Goal: Transaction & Acquisition: Purchase product/service

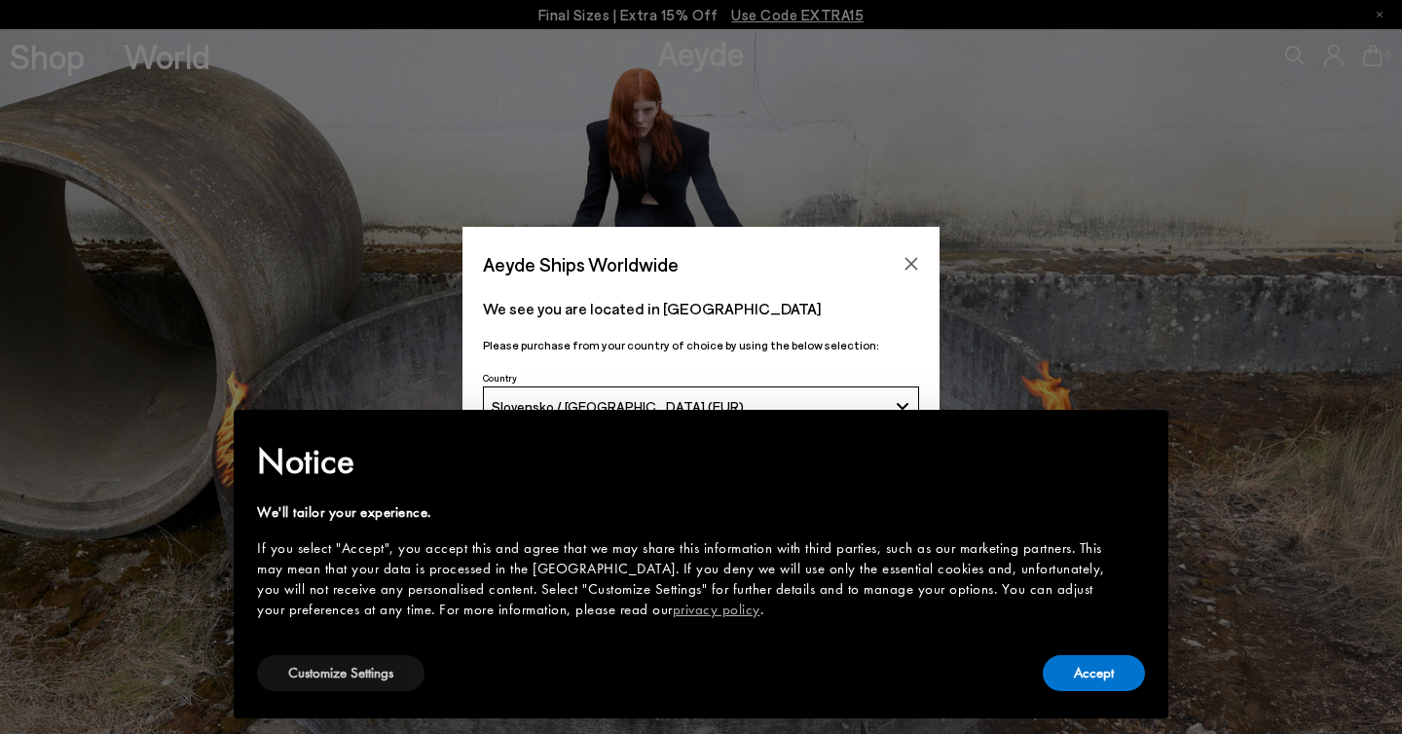
click at [371, 673] on button "Customize Settings" at bounding box center [340, 673] width 167 height 36
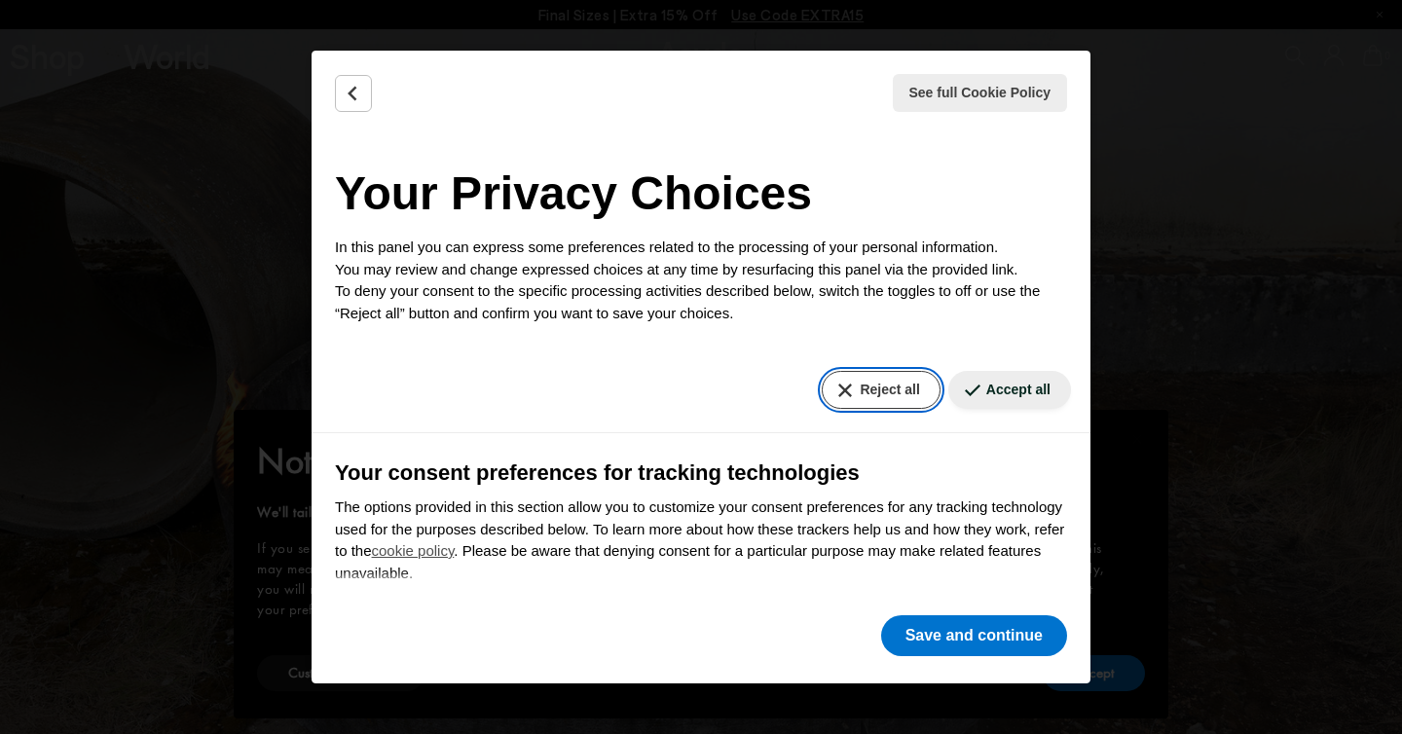
click at [882, 403] on button "Reject all" at bounding box center [881, 390] width 118 height 38
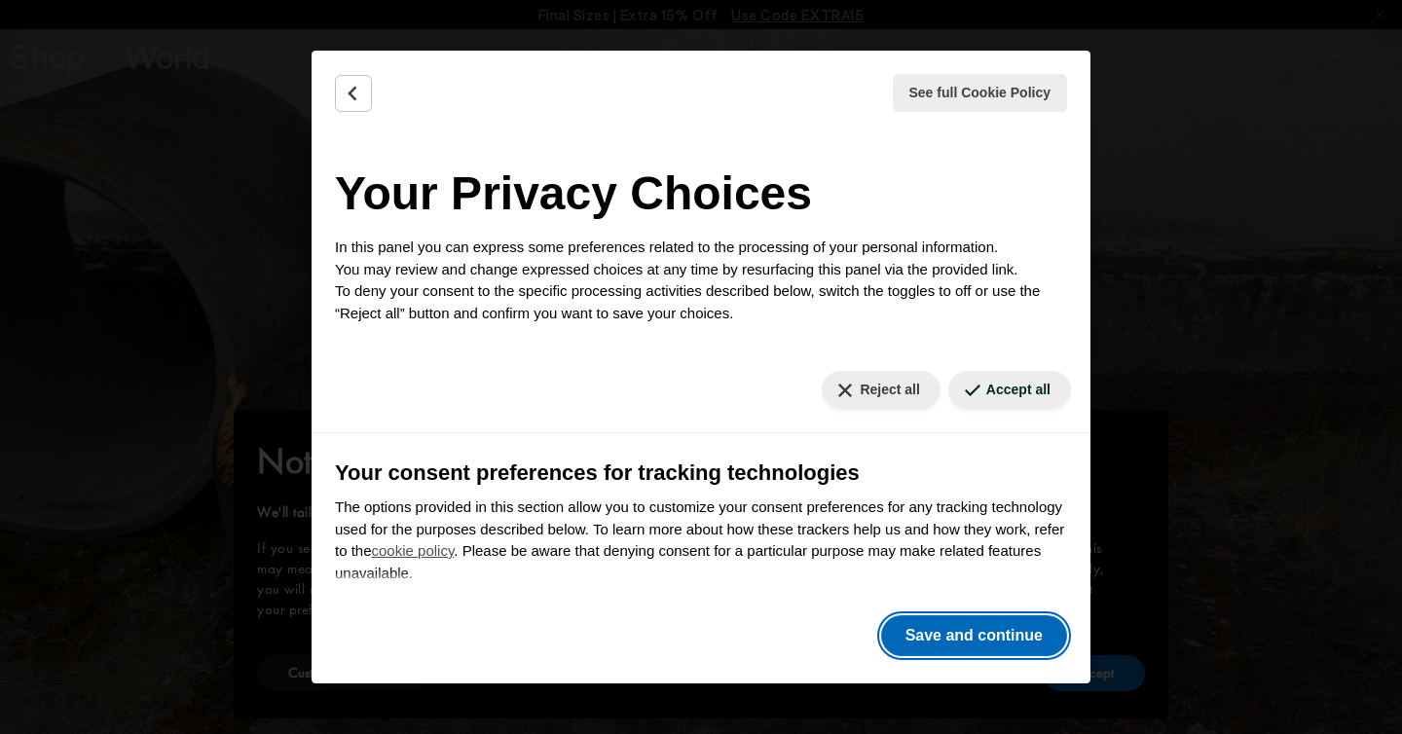
click at [923, 633] on button "Save and continue" at bounding box center [974, 635] width 186 height 41
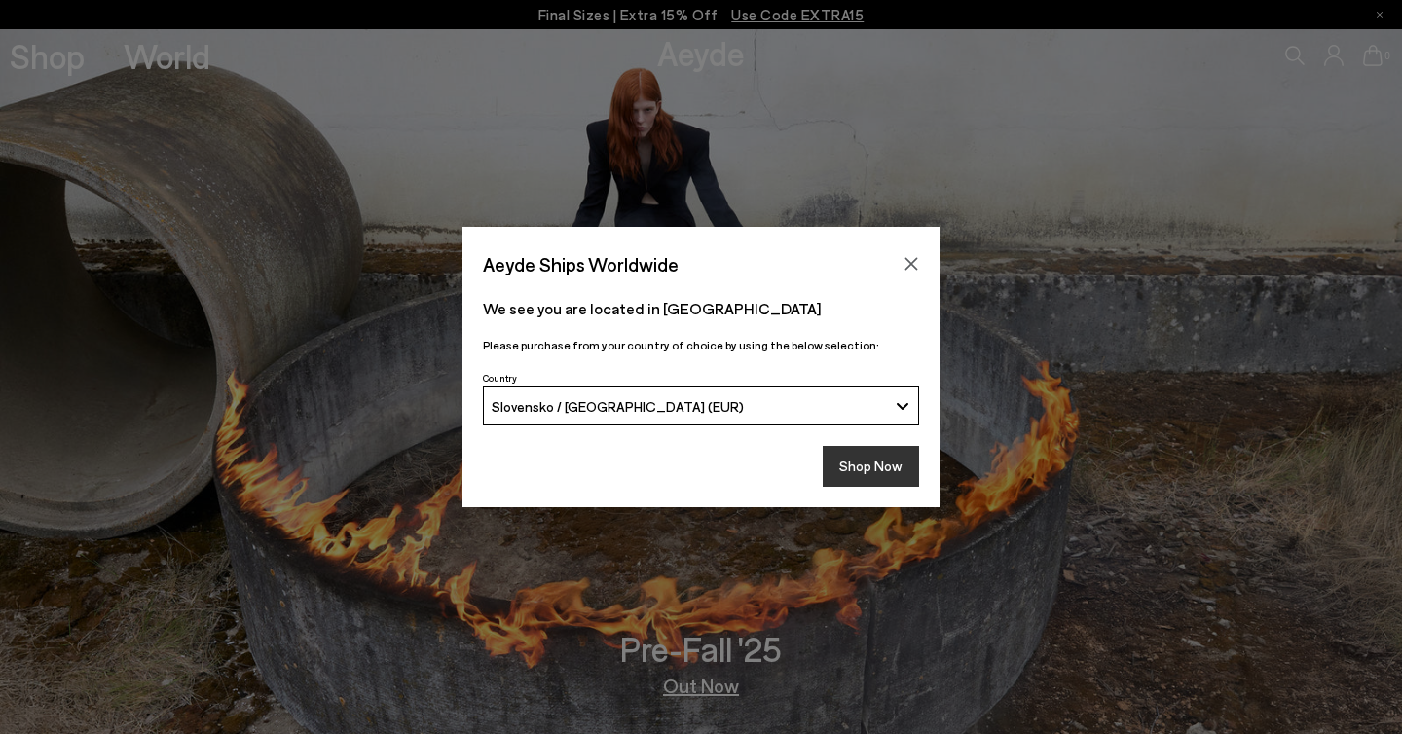
click at [875, 471] on button "Shop Now" at bounding box center [871, 466] width 96 height 41
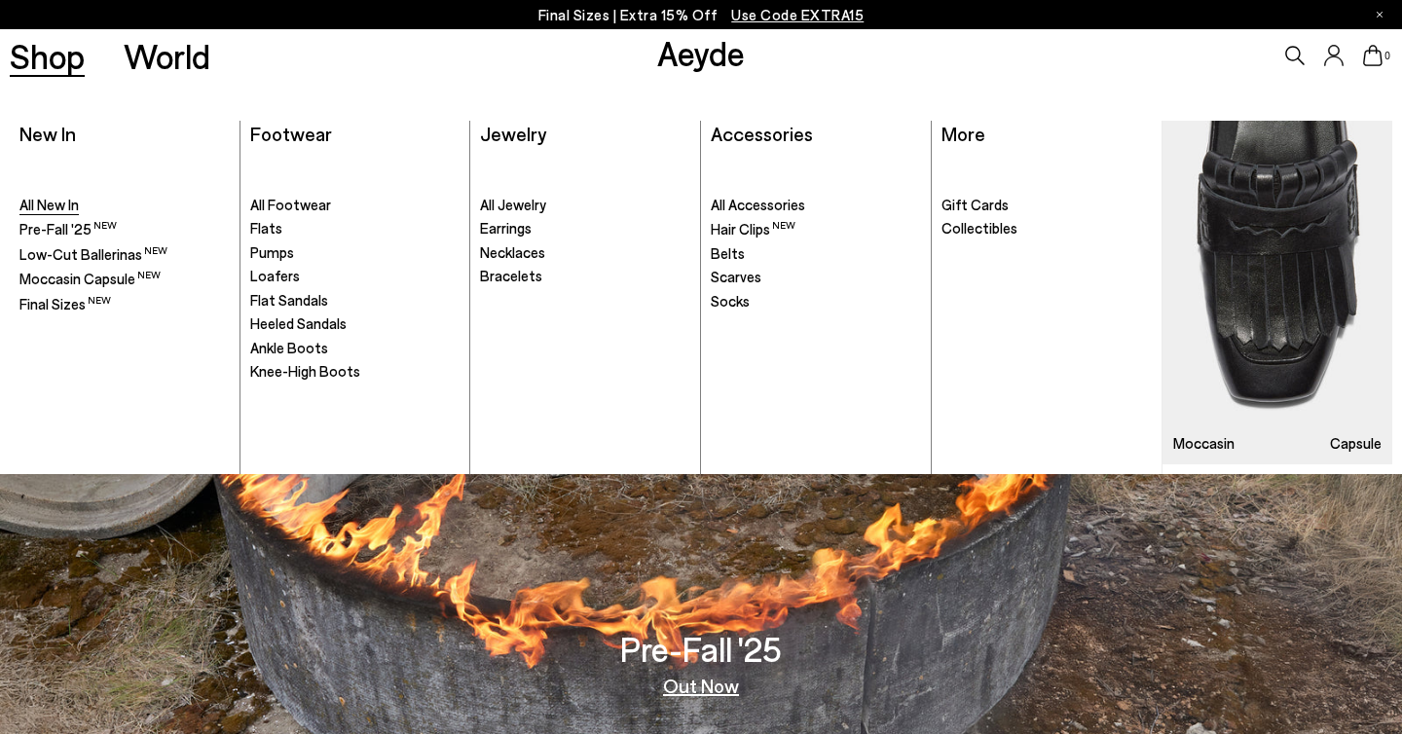
click at [52, 208] on span "All New In" at bounding box center [48, 205] width 59 height 18
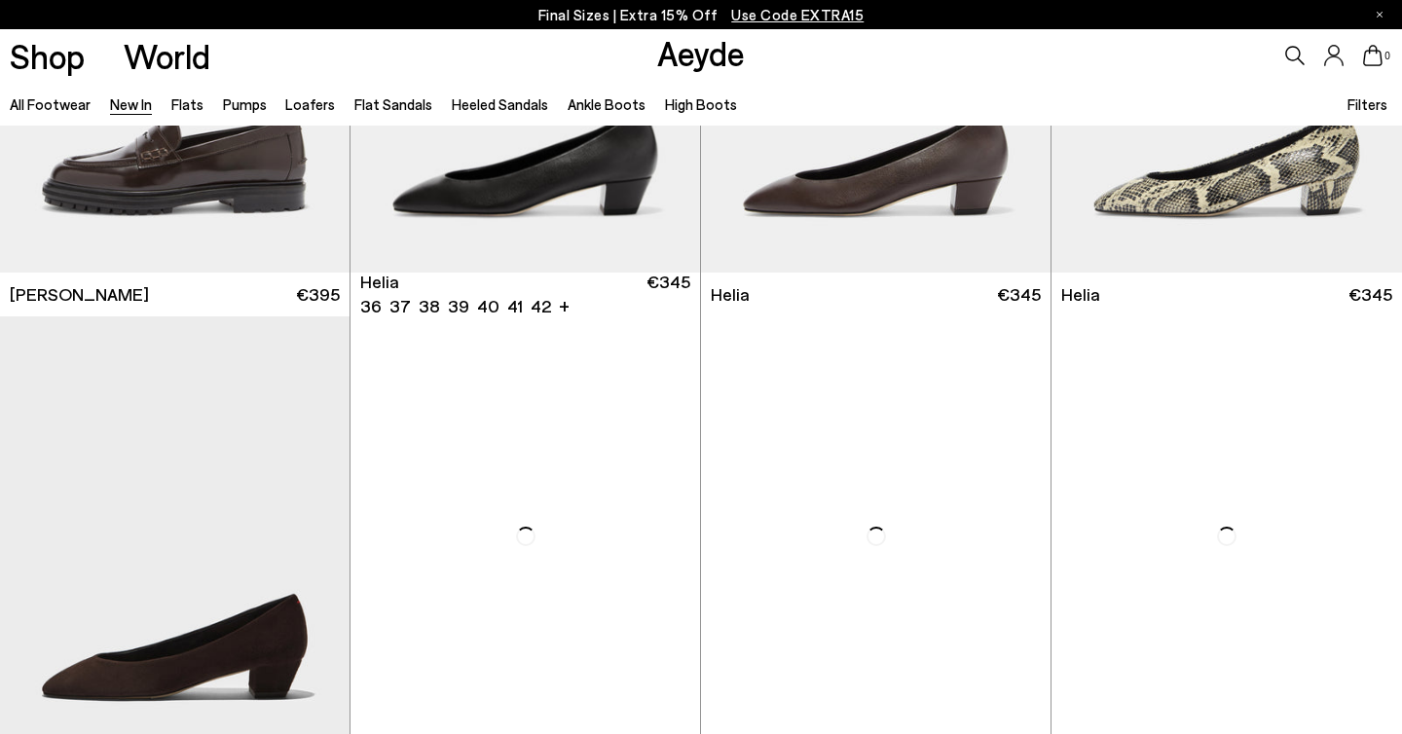
scroll to position [1987, 0]
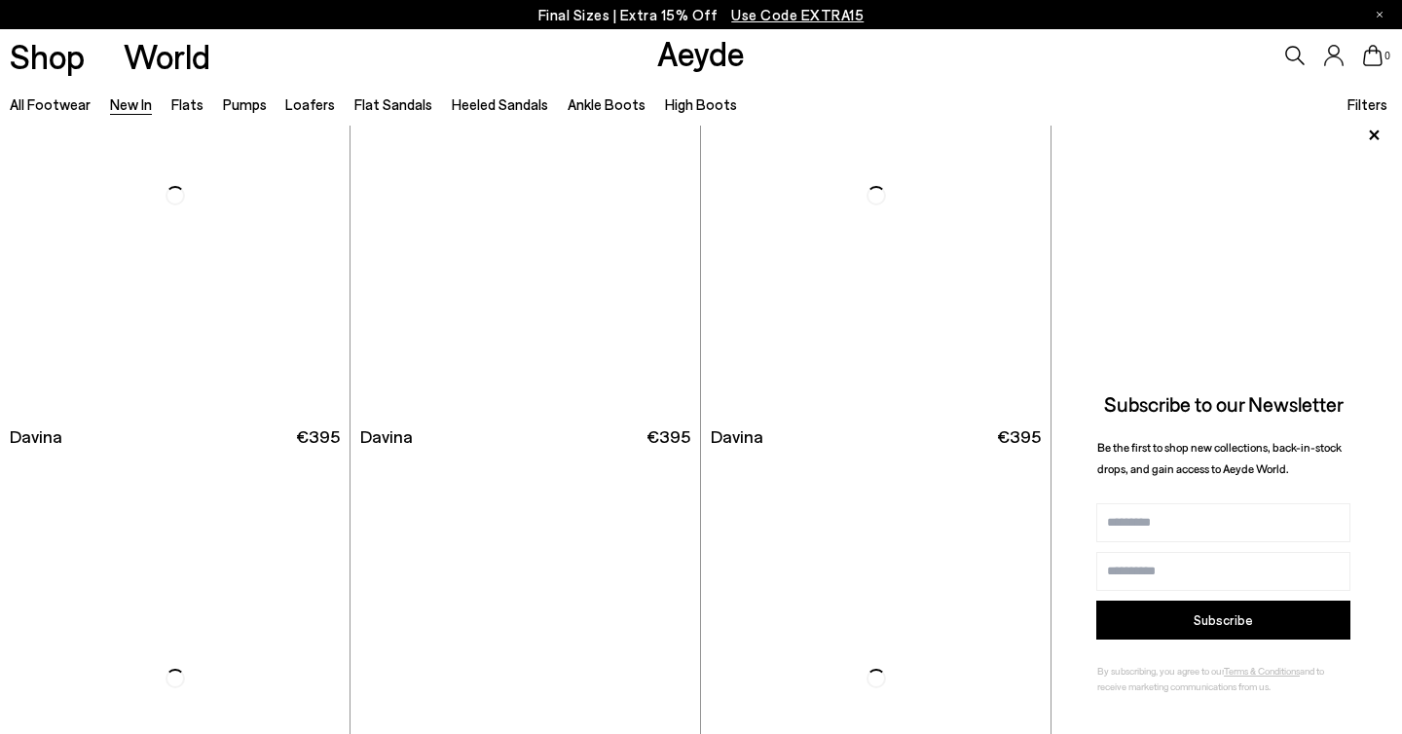
scroll to position [6275, 0]
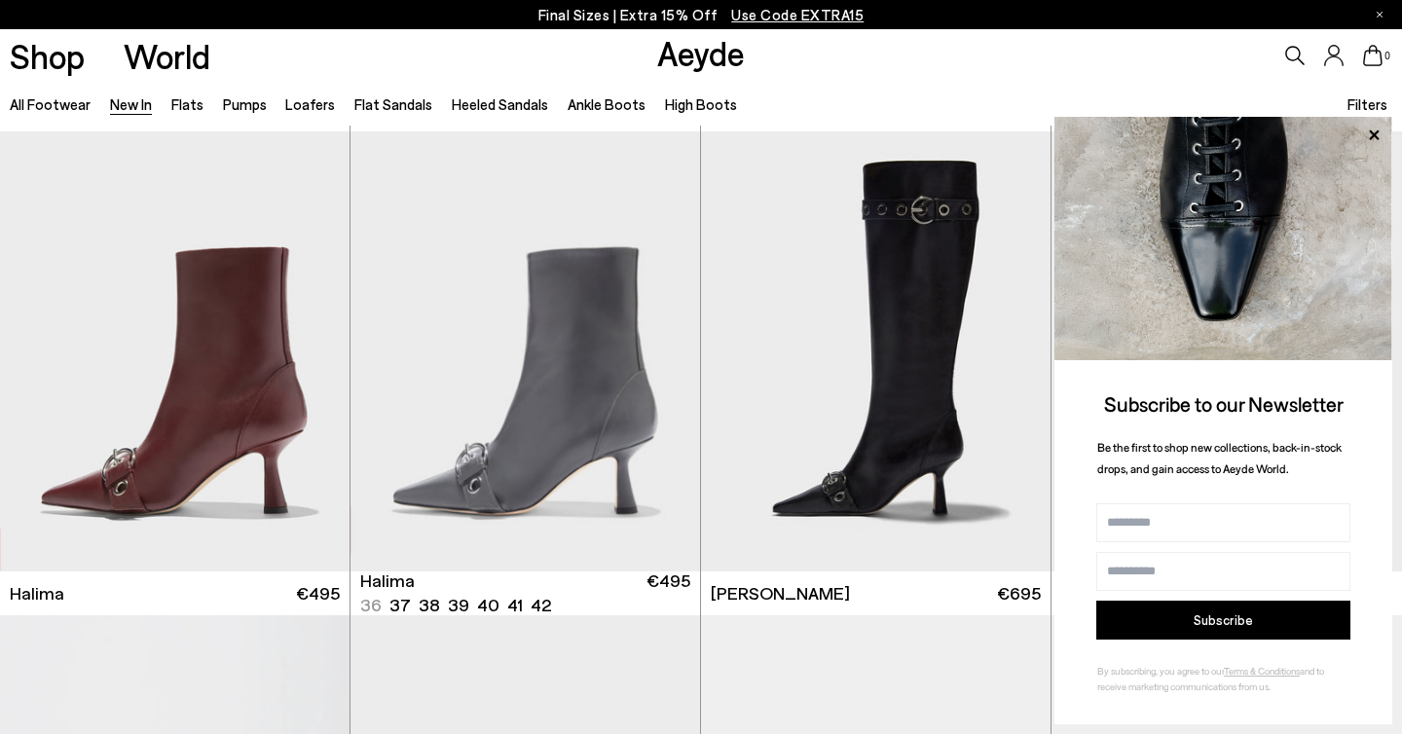
click at [539, 350] on img "1 / 6" at bounding box center [524, 350] width 349 height 439
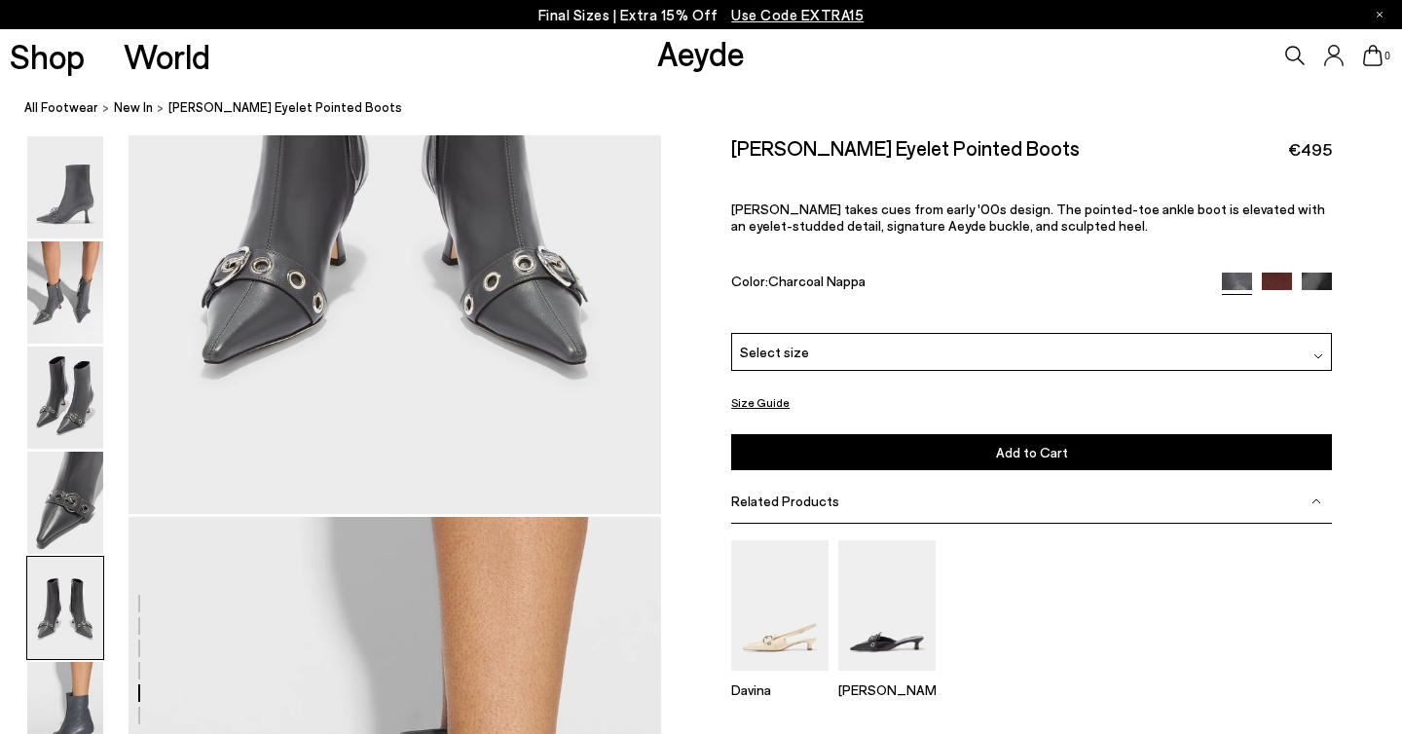
scroll to position [3408, 0]
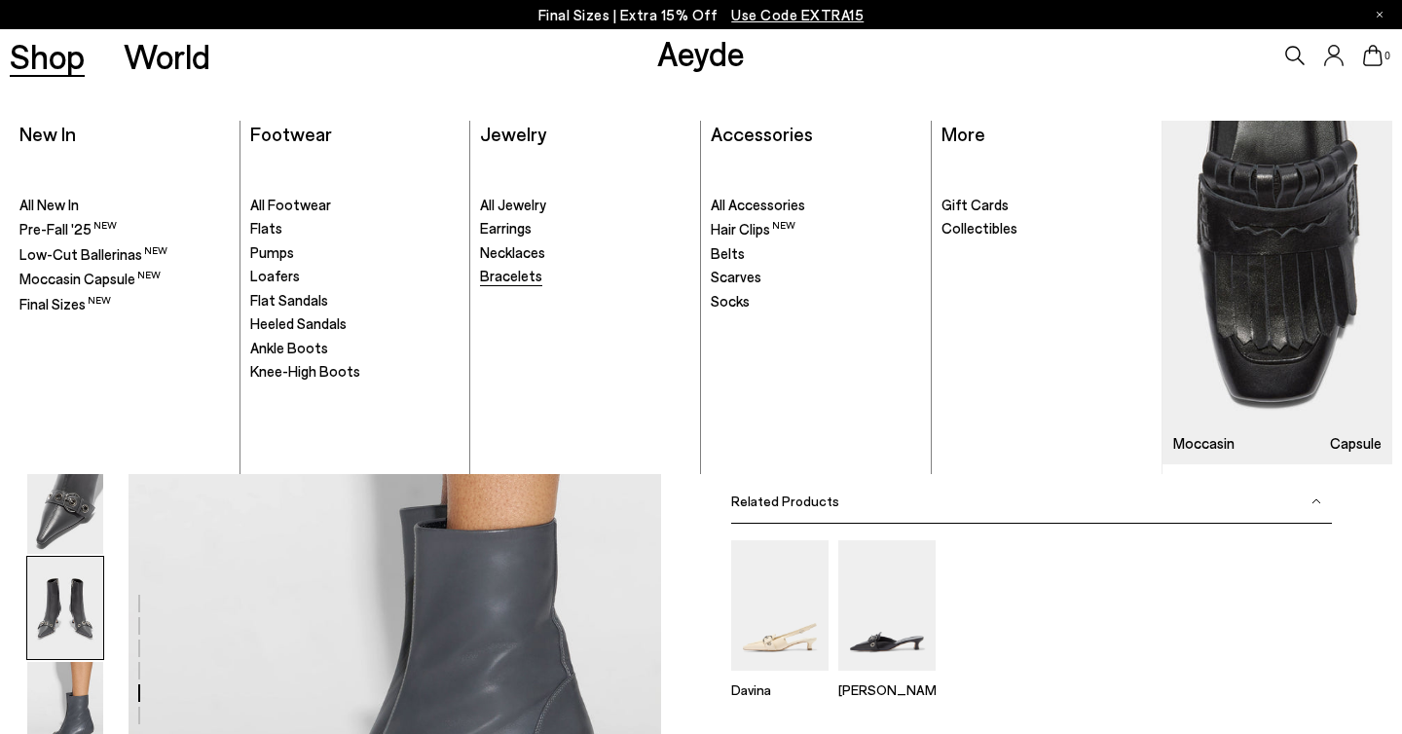
click at [507, 270] on span "Bracelets" at bounding box center [511, 276] width 62 height 18
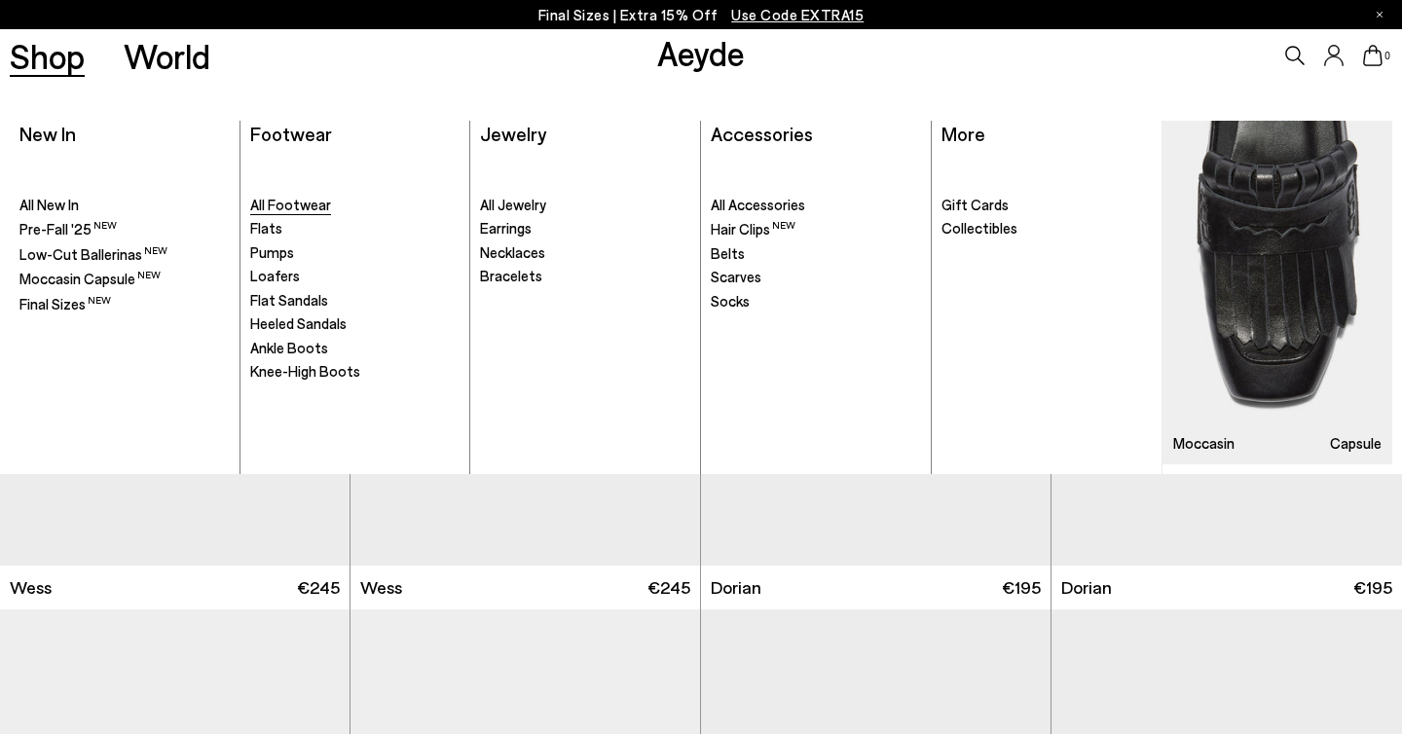
click at [295, 211] on span "All Footwear" at bounding box center [290, 205] width 81 height 18
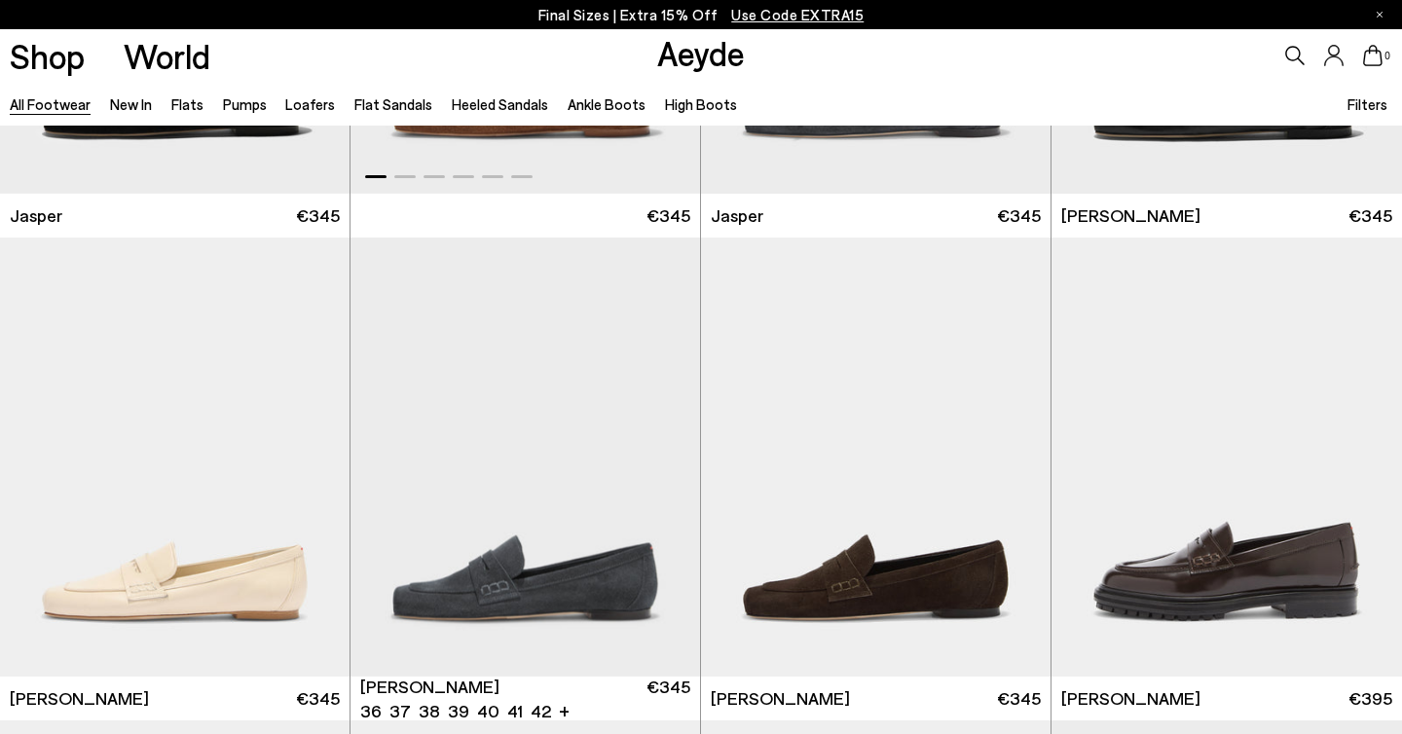
scroll to position [894, 0]
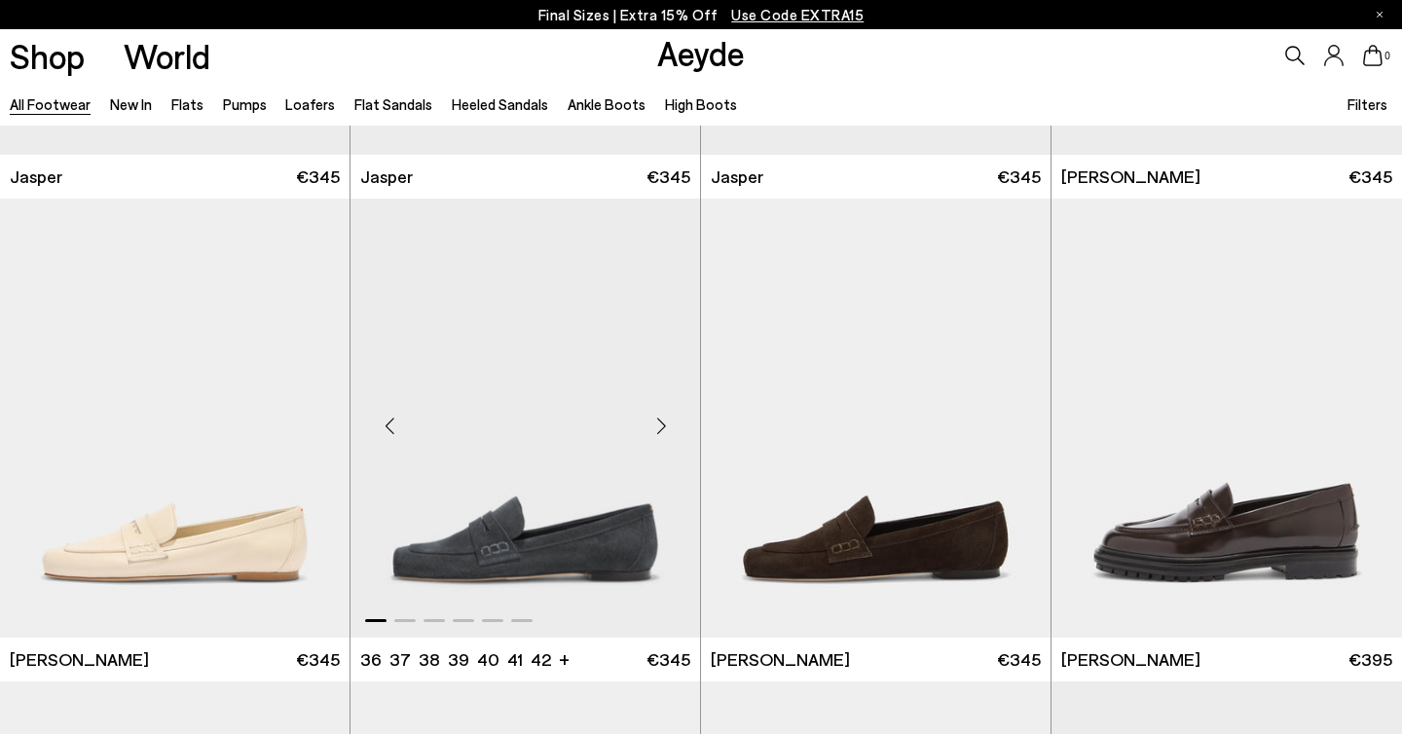
click at [659, 426] on div "Next slide" at bounding box center [661, 426] width 58 height 58
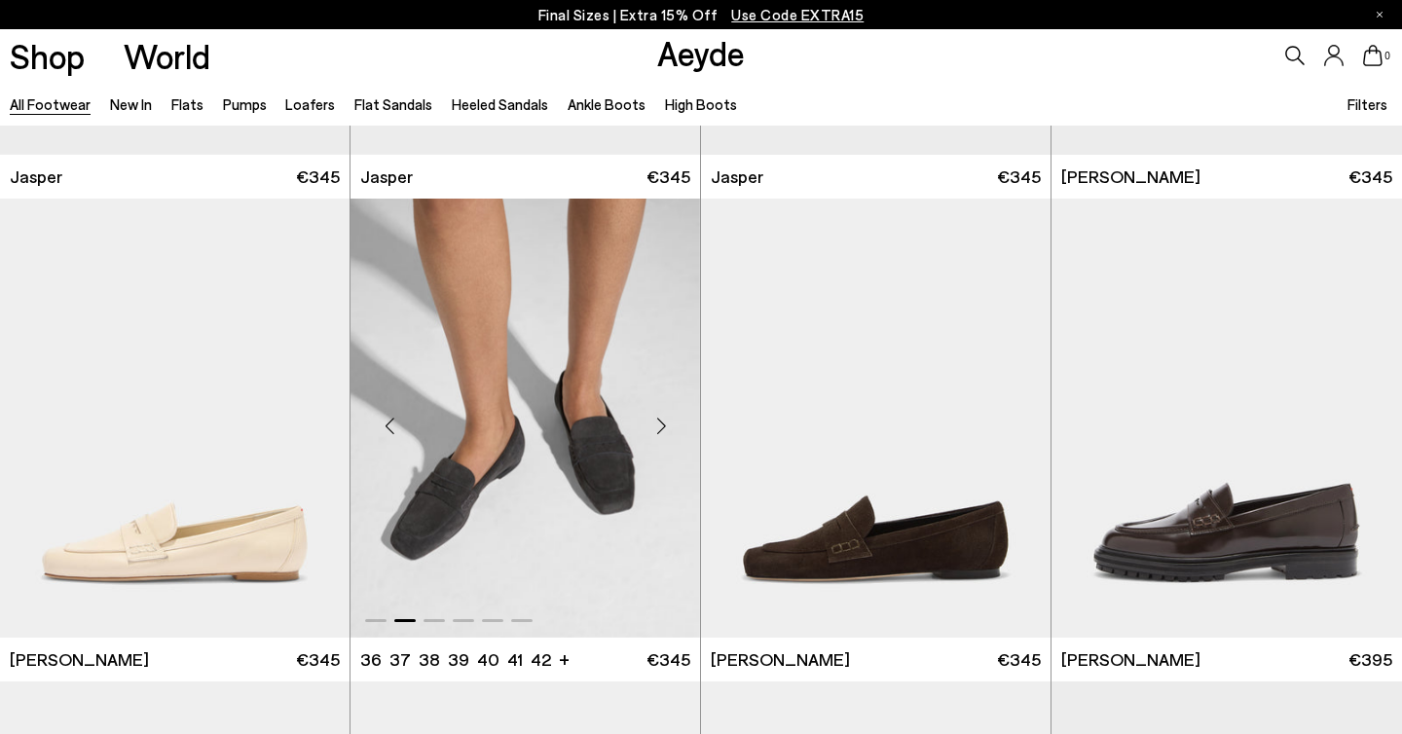
click at [659, 426] on div "Next slide" at bounding box center [661, 426] width 58 height 58
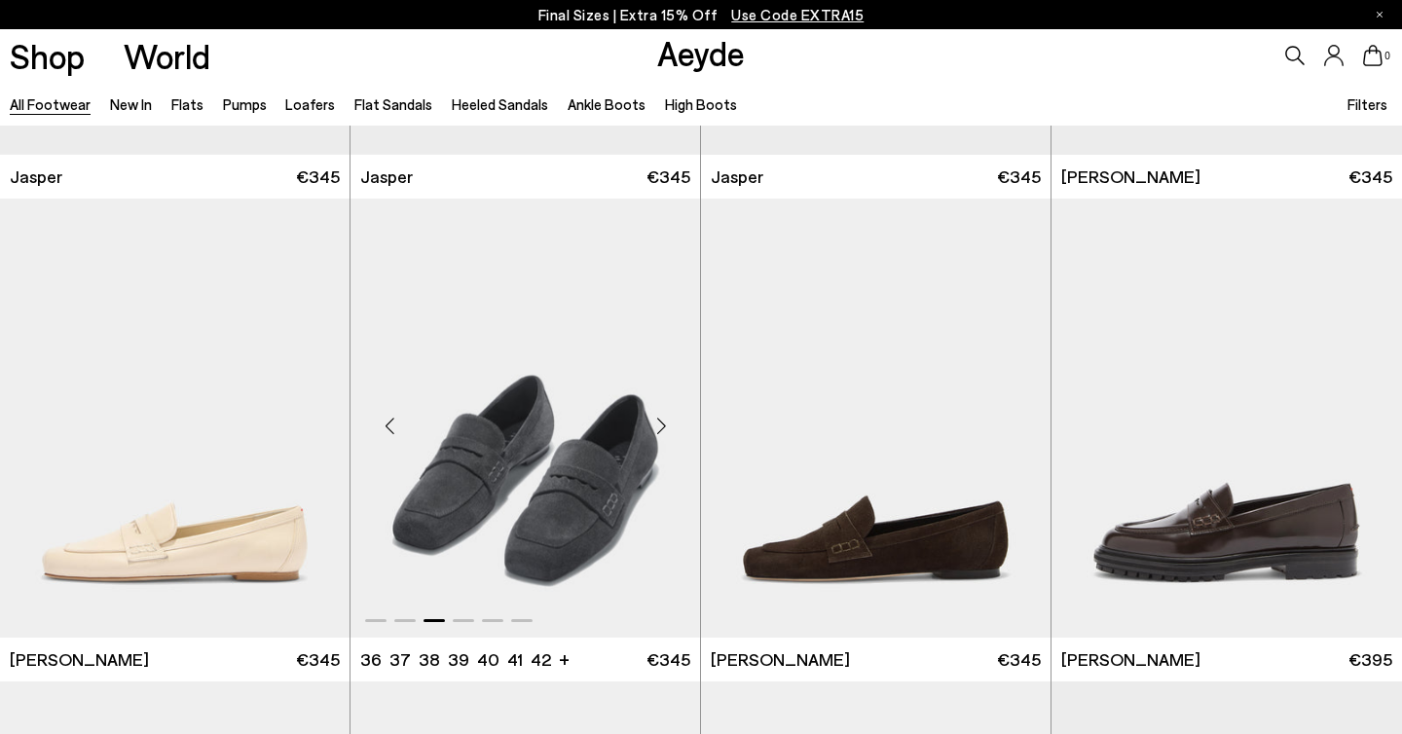
click at [659, 426] on div "Next slide" at bounding box center [661, 426] width 58 height 58
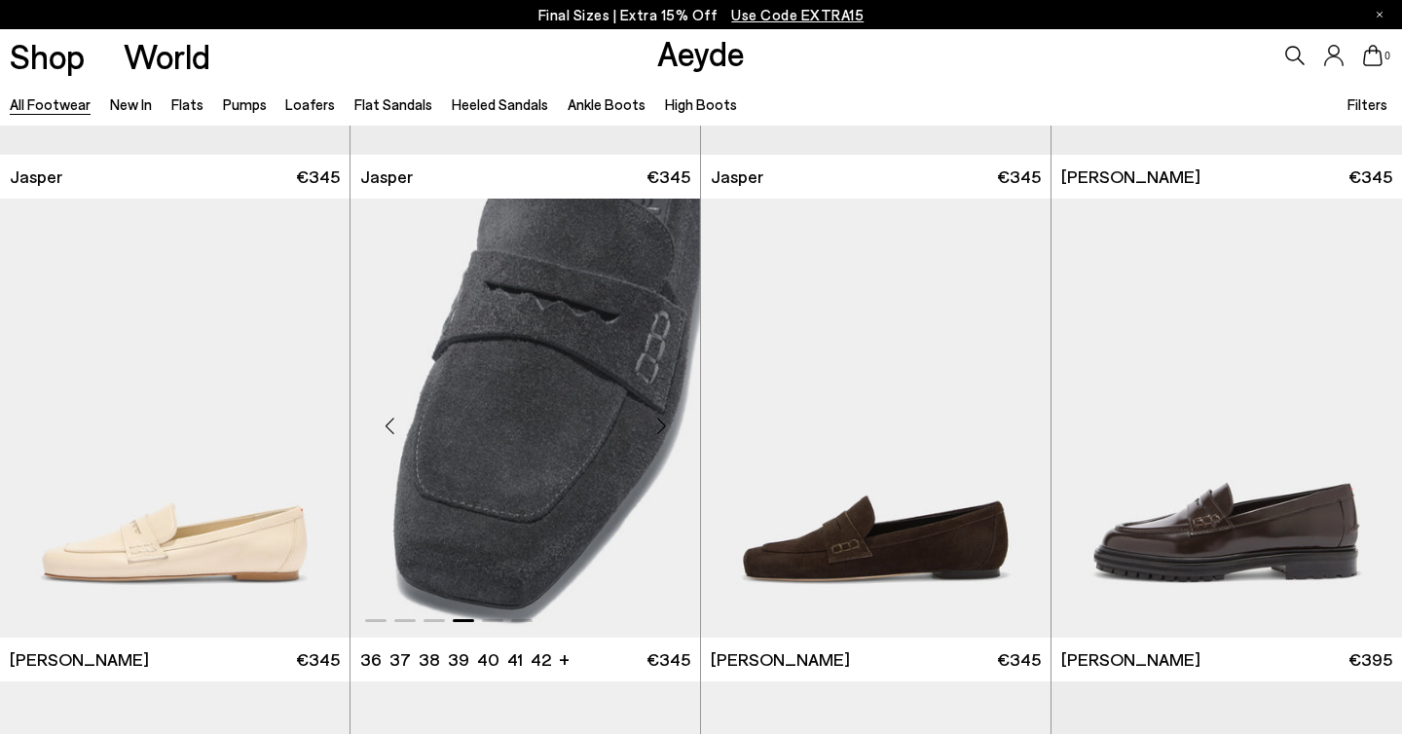
click at [659, 426] on div "Next slide" at bounding box center [661, 426] width 58 height 58
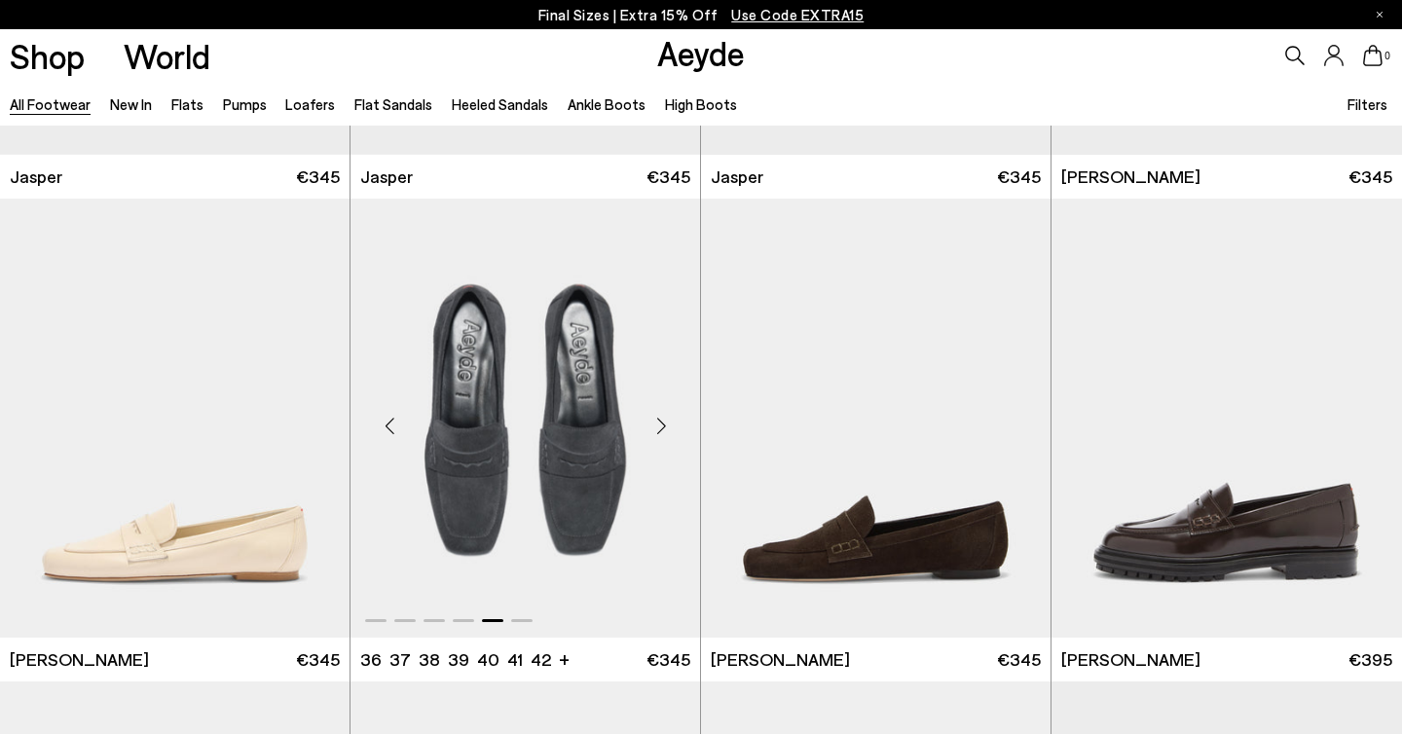
click at [659, 426] on div "Next slide" at bounding box center [661, 426] width 58 height 58
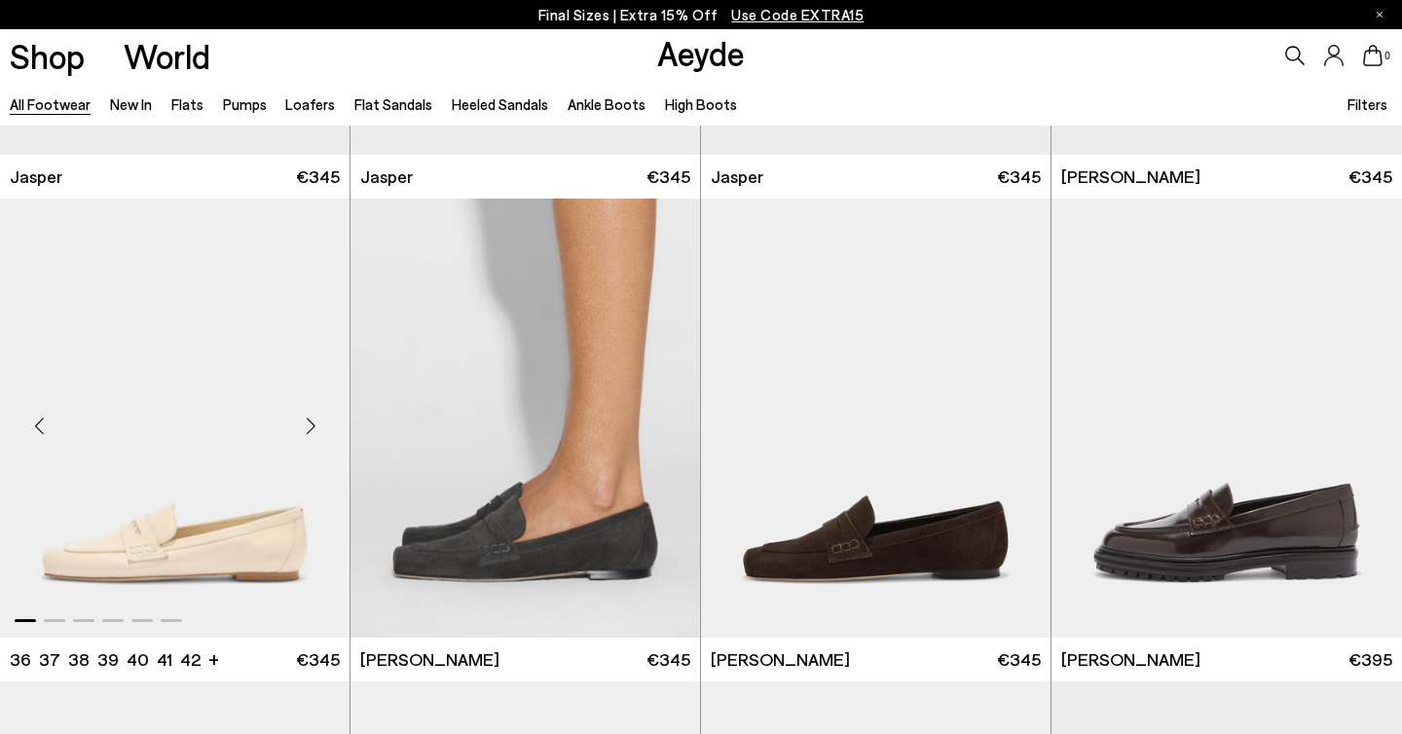
click at [314, 424] on div "Next slide" at bounding box center [310, 426] width 58 height 58
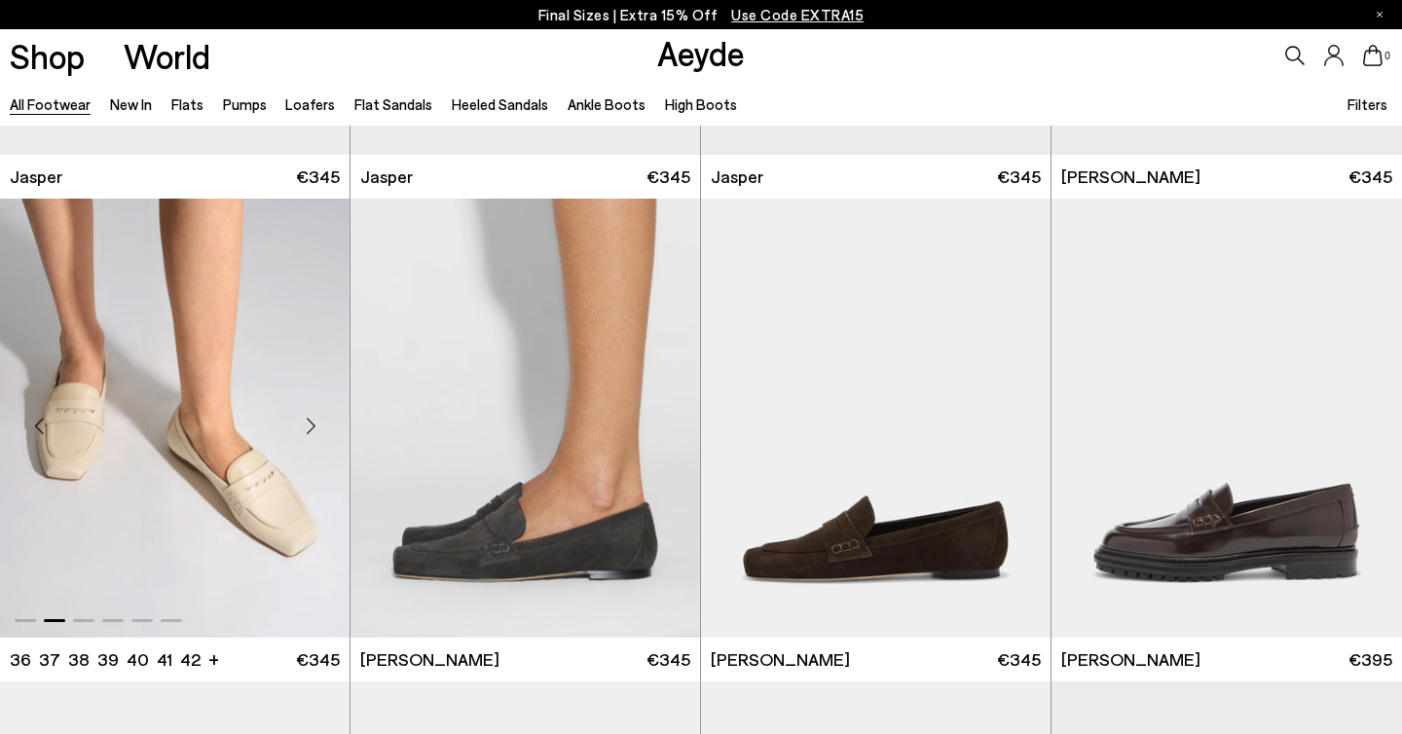
click at [314, 424] on div "Next slide" at bounding box center [310, 426] width 58 height 58
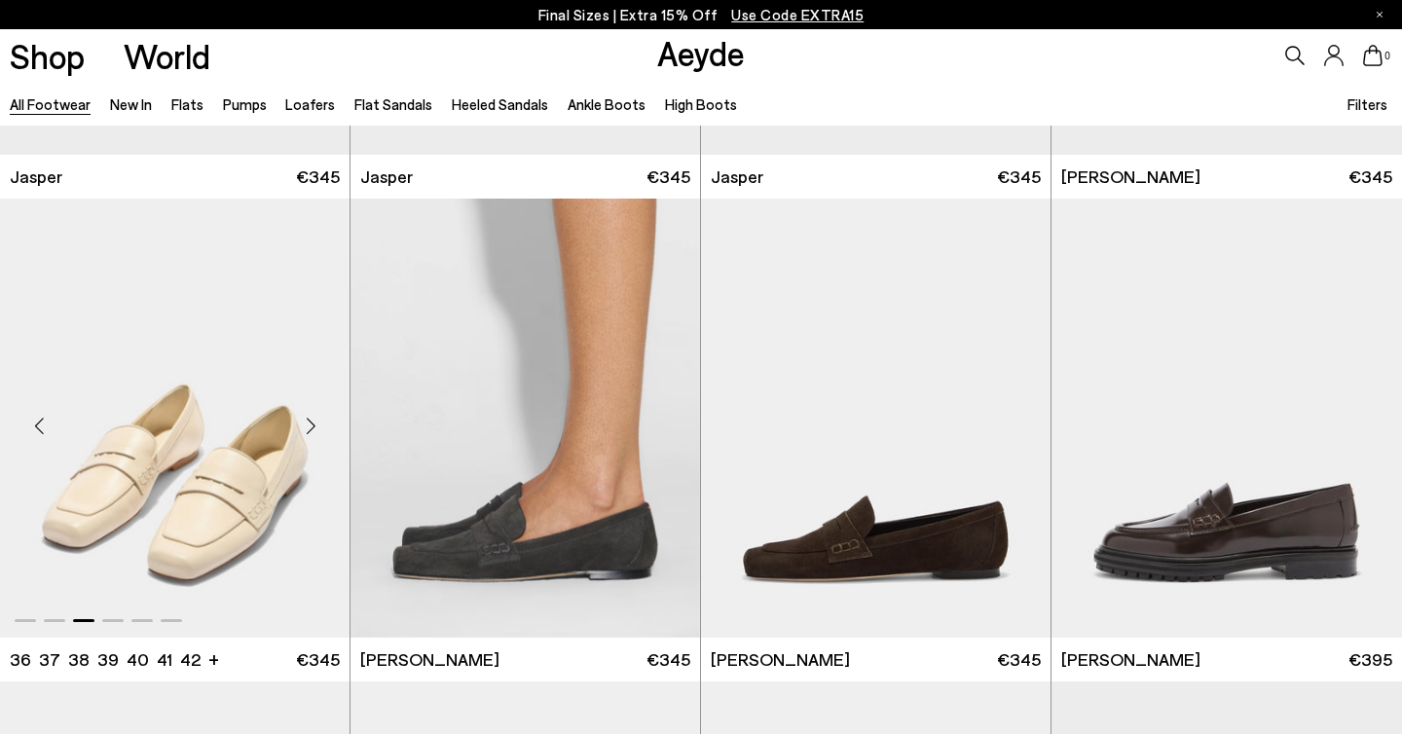
click at [314, 424] on div "Next slide" at bounding box center [310, 426] width 58 height 58
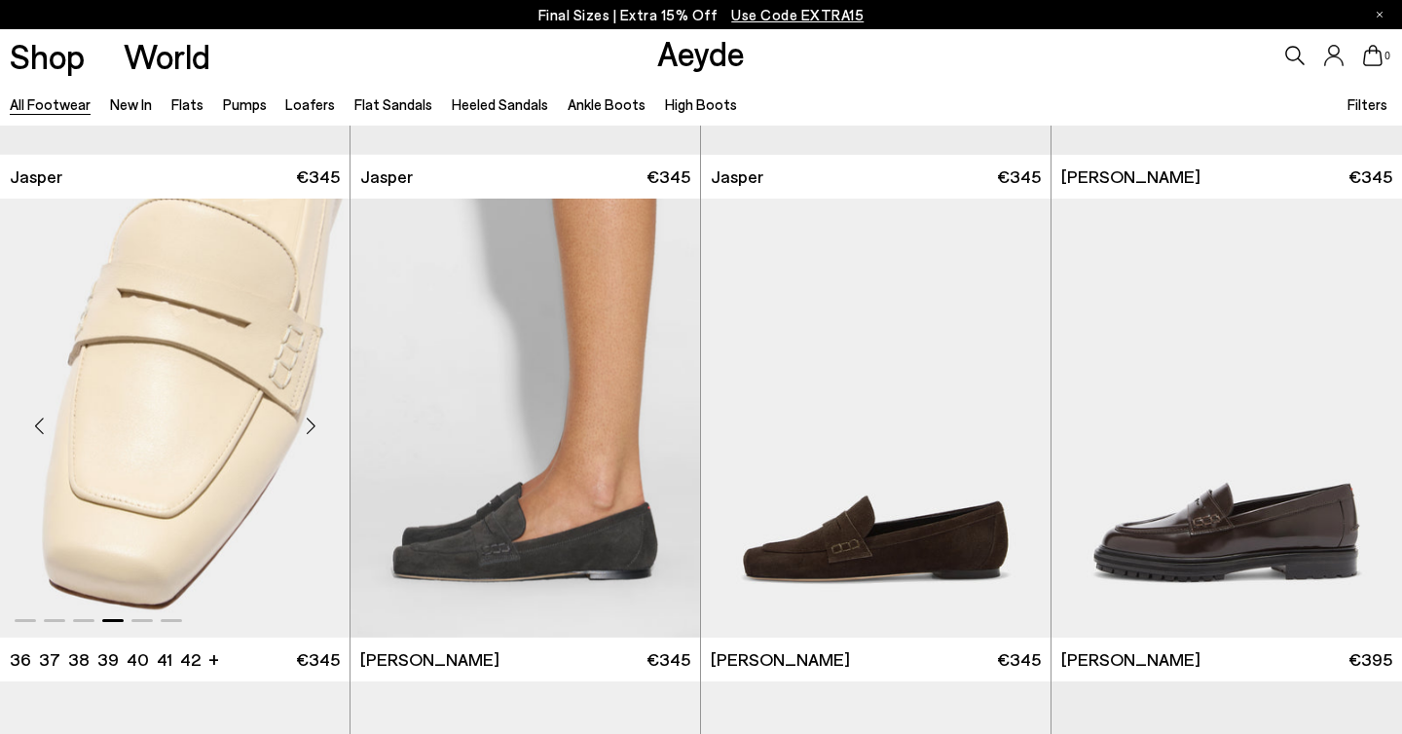
click at [314, 424] on div "Next slide" at bounding box center [310, 426] width 58 height 58
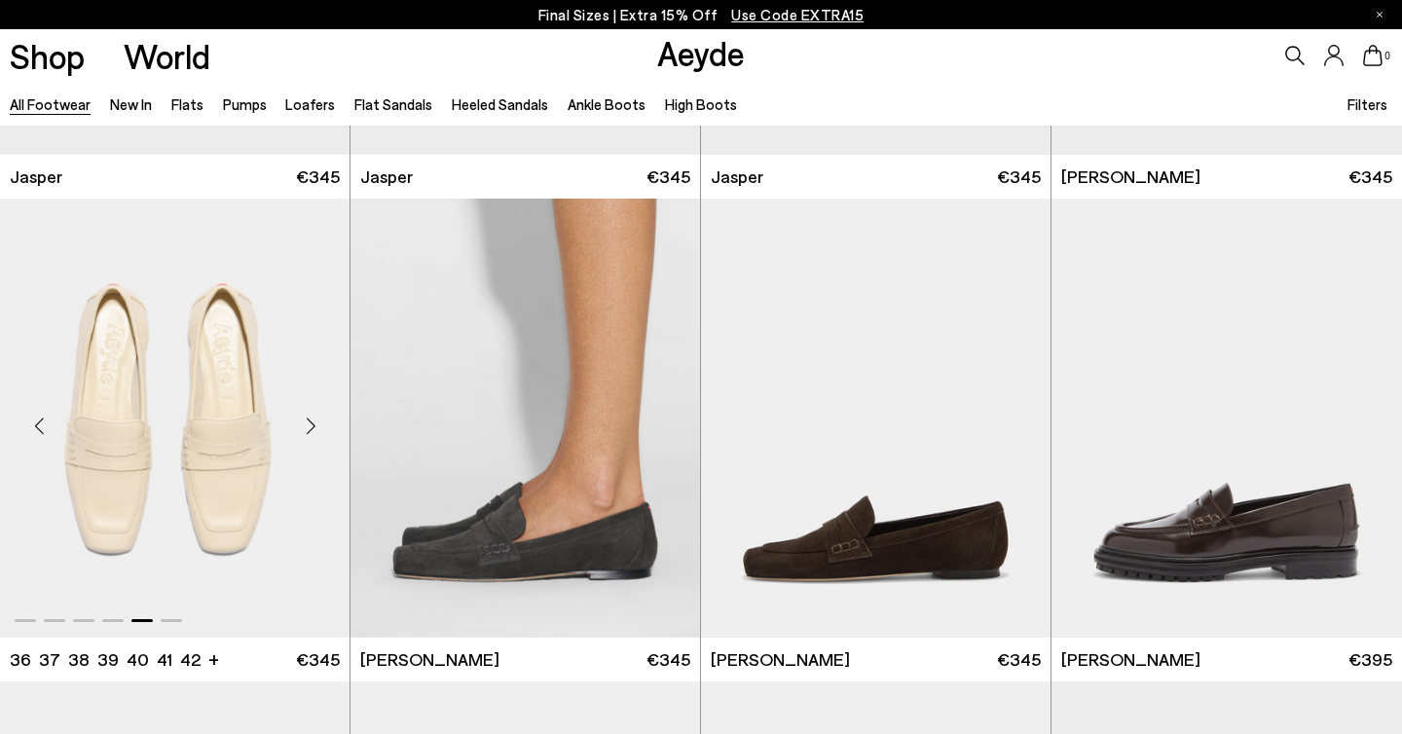
click at [314, 424] on div "Next slide" at bounding box center [310, 426] width 58 height 58
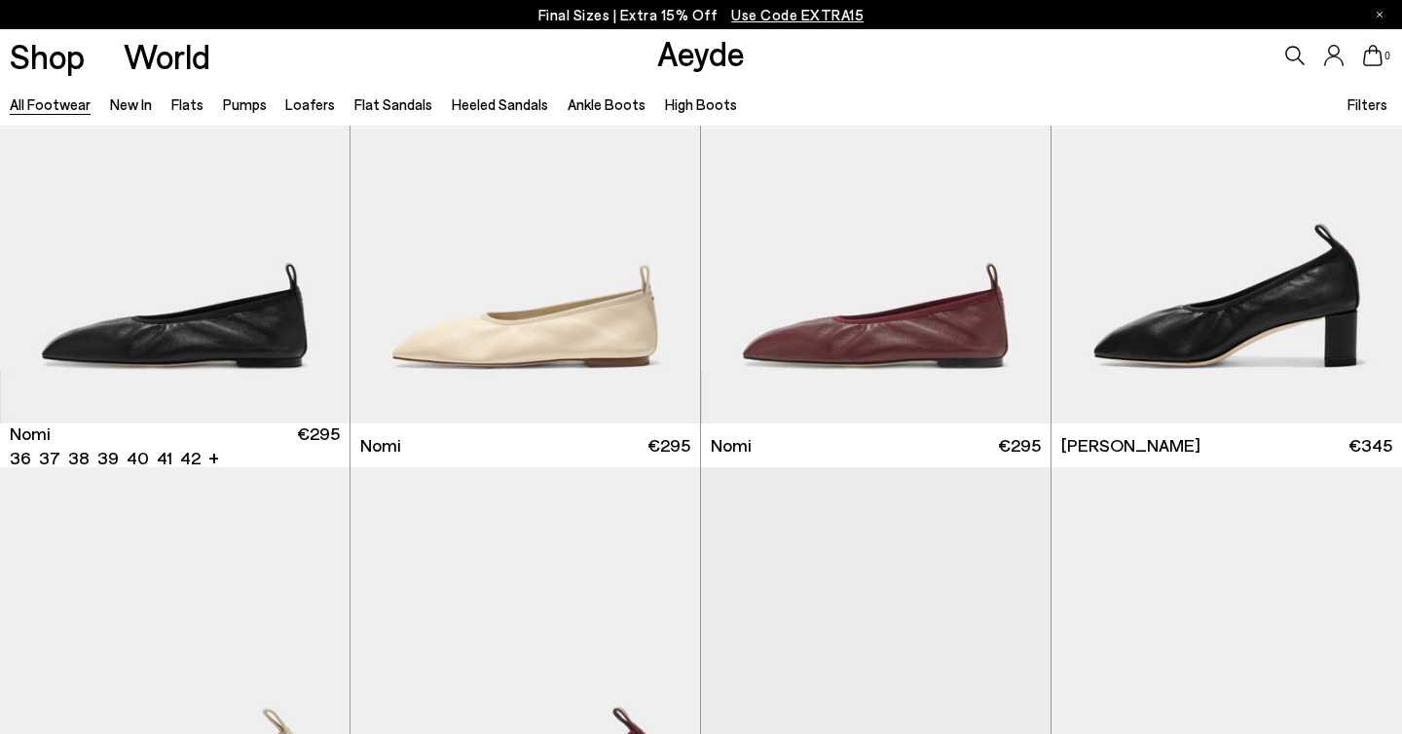
scroll to position [4729, 0]
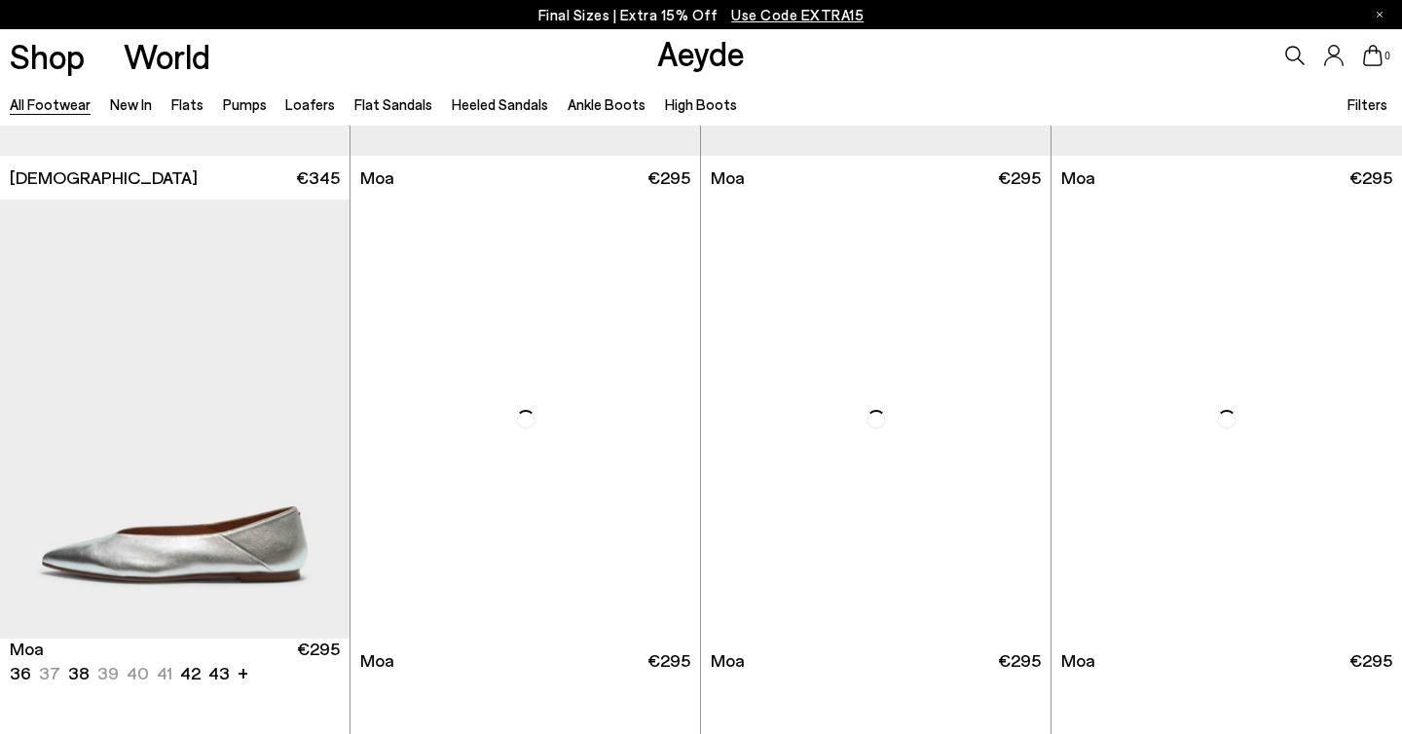
scroll to position [8144, 0]
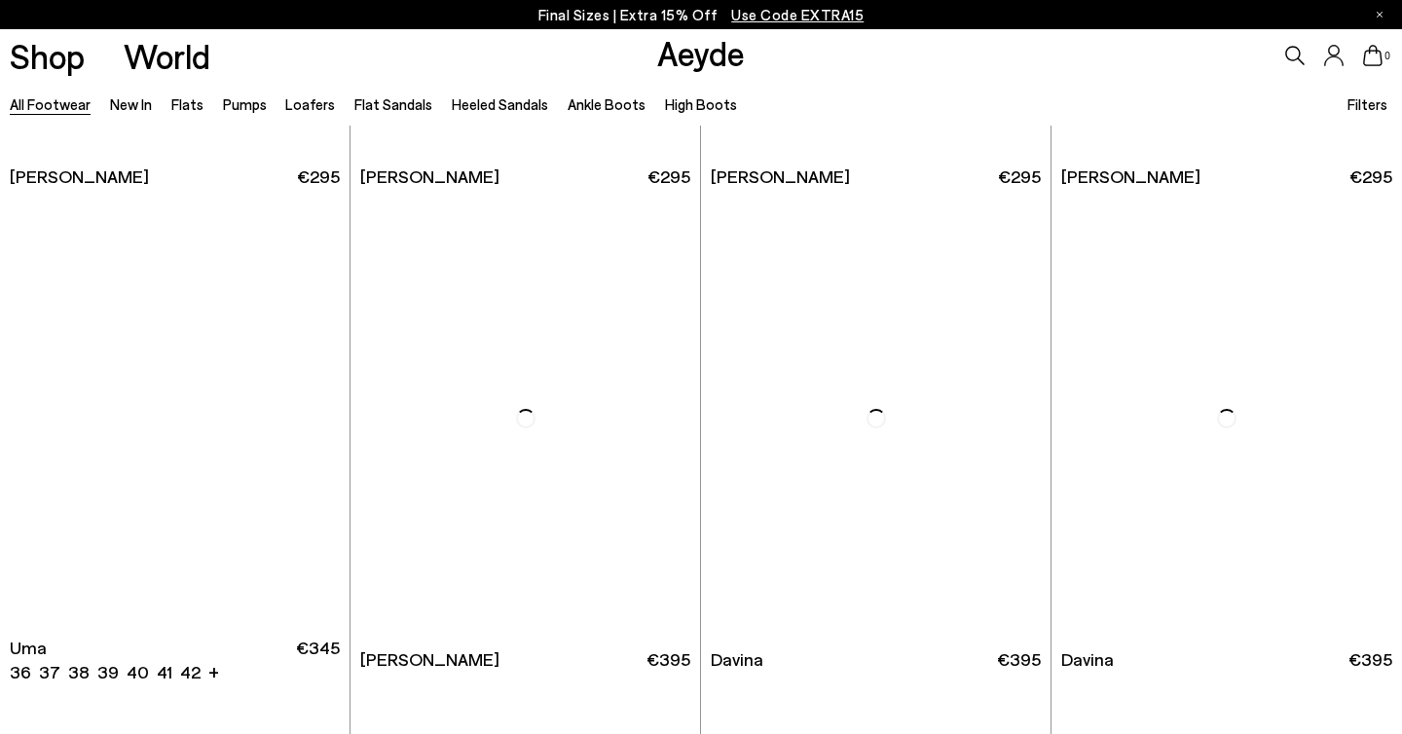
scroll to position [10732, 0]
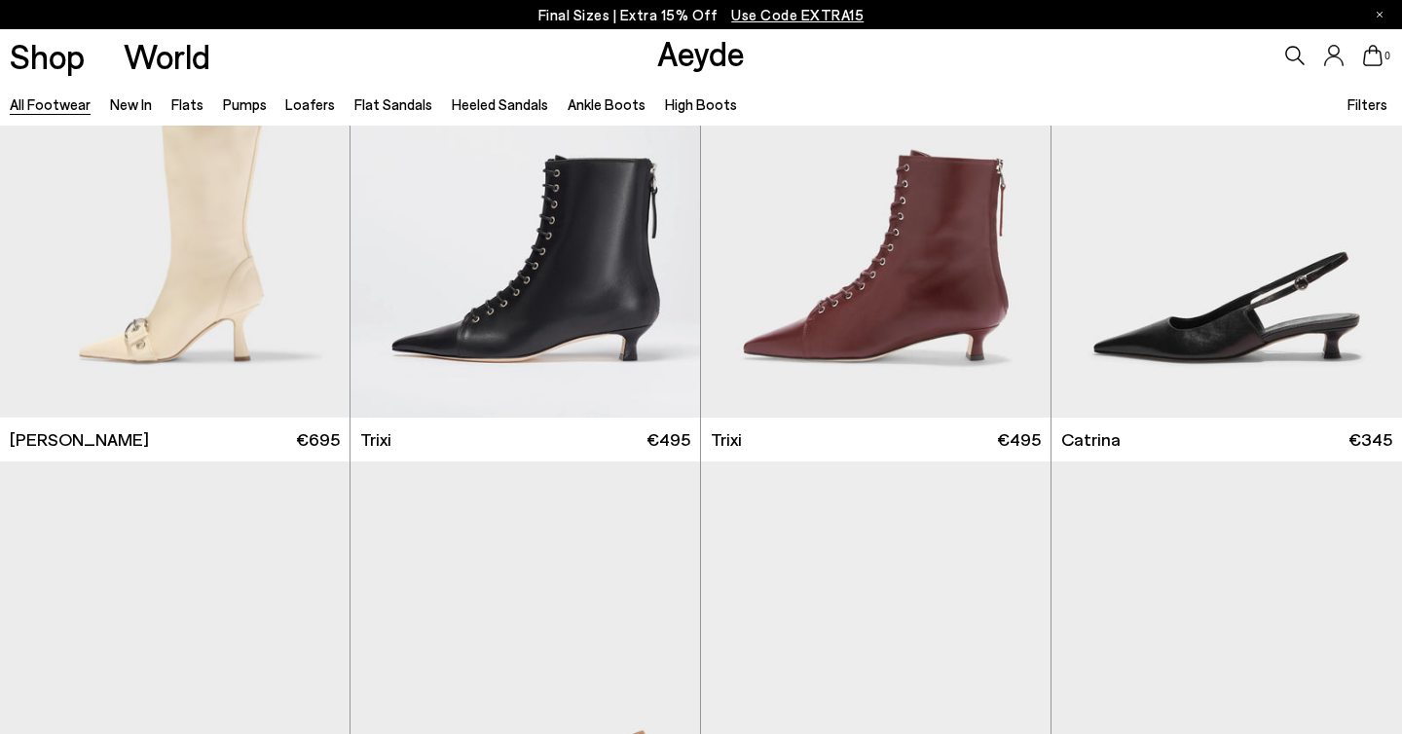
scroll to position [12560, 0]
